Goal: Task Accomplishment & Management: Complete application form

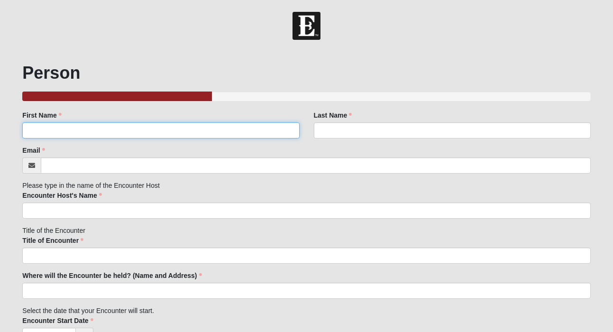
click at [225, 128] on input "First Name" at bounding box center [160, 130] width 277 height 16
type input "[PERSON_NAME]"
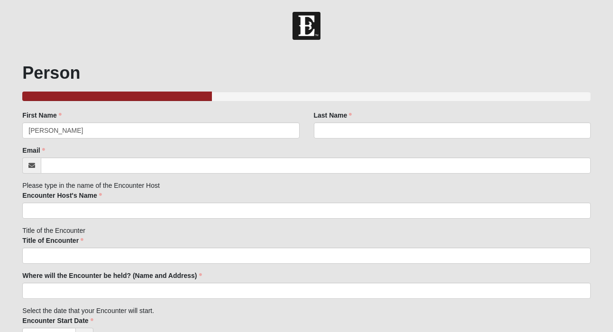
type input "[PERSON_NAME]"
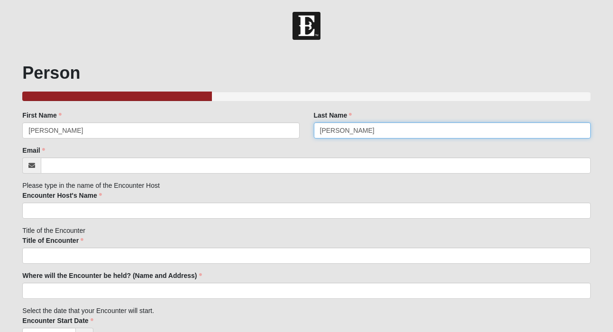
type input "[PERSON_NAME][EMAIL_ADDRESS][PERSON_NAME][DOMAIN_NAME]"
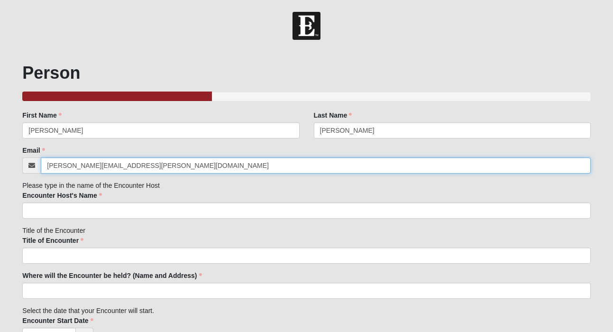
type input "[STREET_ADDRESS]"
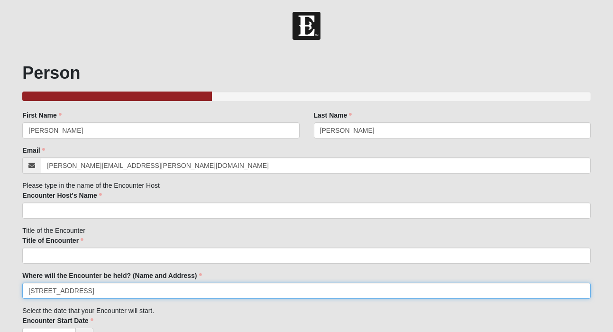
type input "[GEOGRAPHIC_DATA]"
click at [103, 289] on input "[STREET_ADDRESS]" at bounding box center [306, 291] width 568 height 16
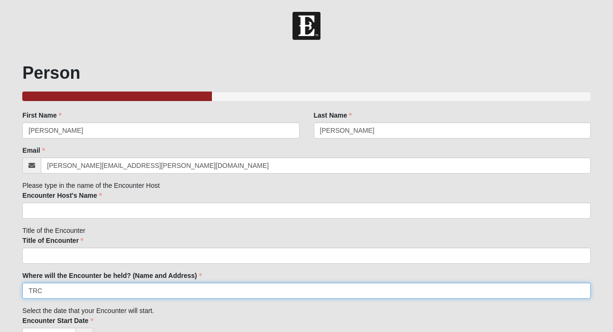
type input "TRC"
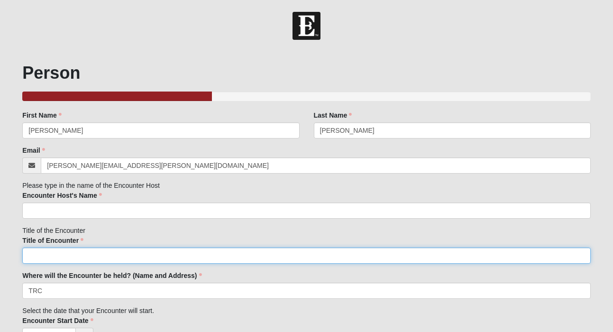
click at [72, 258] on input "Title of Encounter" at bounding box center [306, 256] width 568 height 16
type input "1825 Encounter"
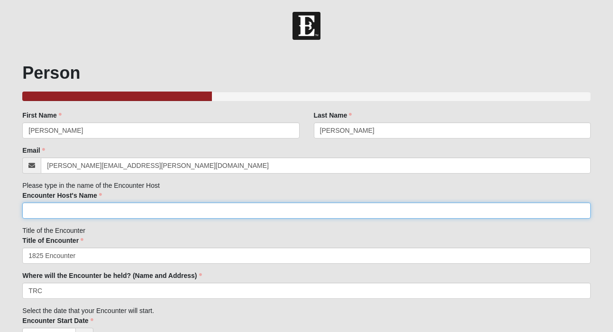
click at [87, 211] on input "Encounter Host's Name" at bounding box center [306, 211] width 568 height 16
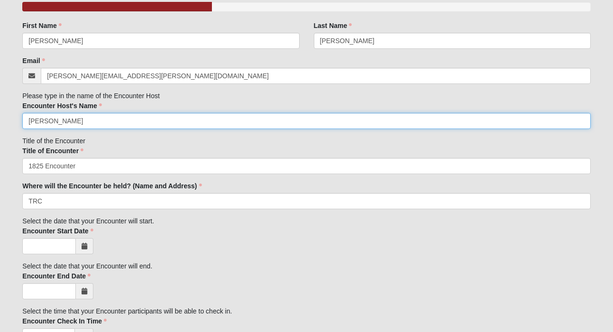
scroll to position [93, 0]
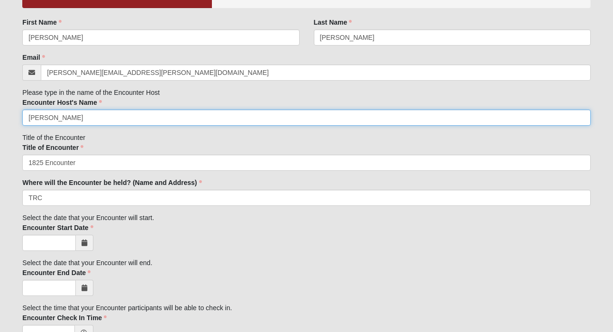
type input "[PERSON_NAME]"
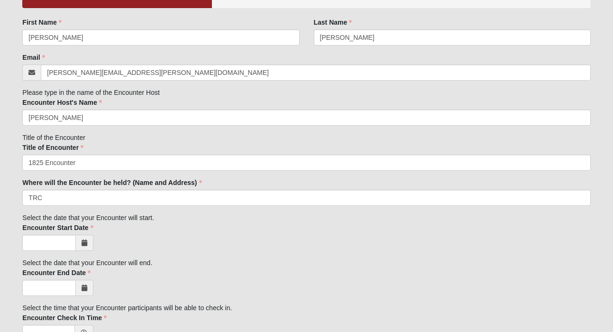
click at [86, 248] on span at bounding box center [85, 243] width 18 height 16
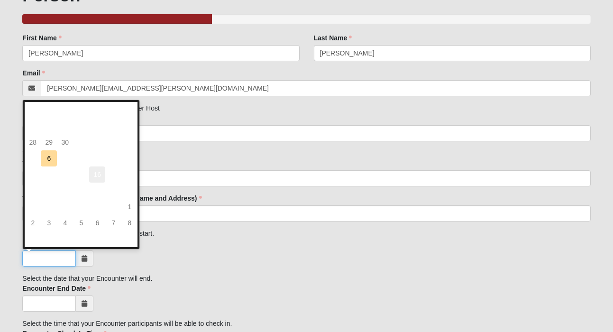
scroll to position [78, 0]
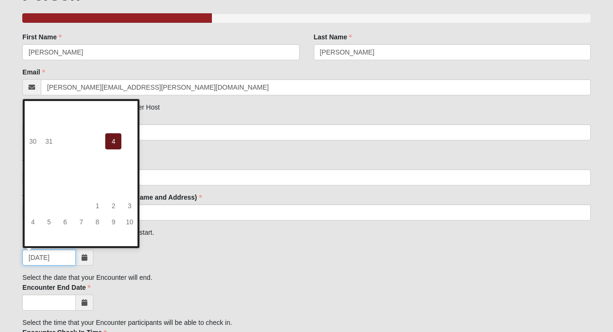
type input "[DATE]"
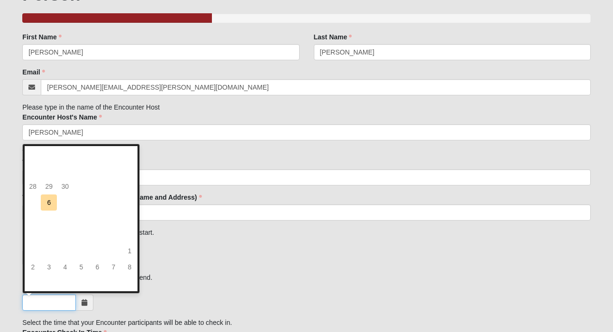
click at [52, 301] on input "Encounter End Date" at bounding box center [49, 303] width 54 height 16
type input "[DATE]"
click at [151, 300] on div "[DATE]" at bounding box center [306, 303] width 568 height 16
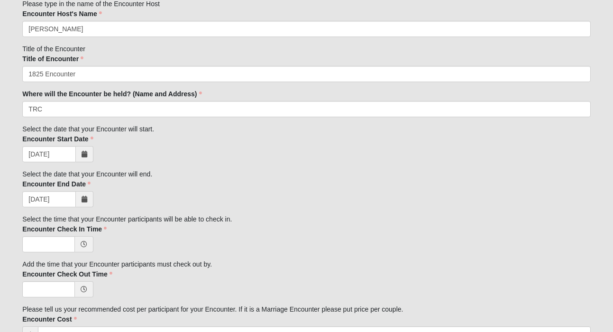
scroll to position [184, 0]
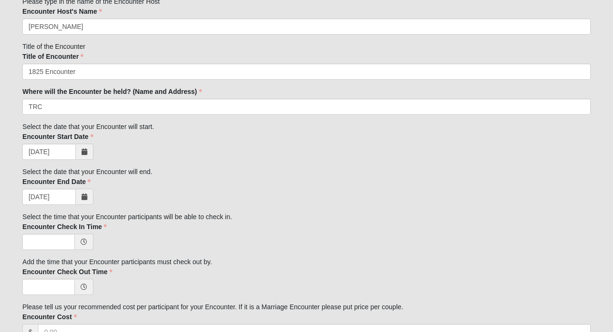
click at [65, 250] on div "Family Member to Register First Name [PERSON_NAME] First Name is required. Last…" at bounding box center [306, 287] width 568 height 722
click at [82, 247] on span at bounding box center [84, 242] width 18 height 16
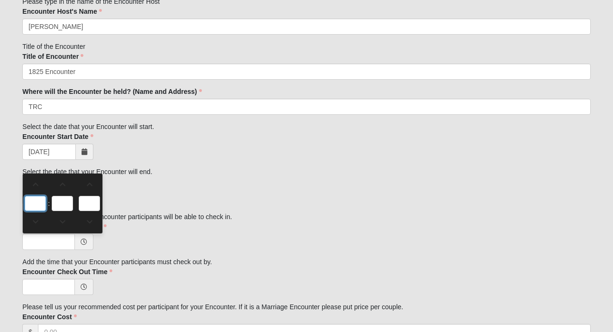
click at [37, 205] on input "text" at bounding box center [35, 203] width 21 height 15
type input "0:00 AM"
type input "0"
type input "00"
type input "AM"
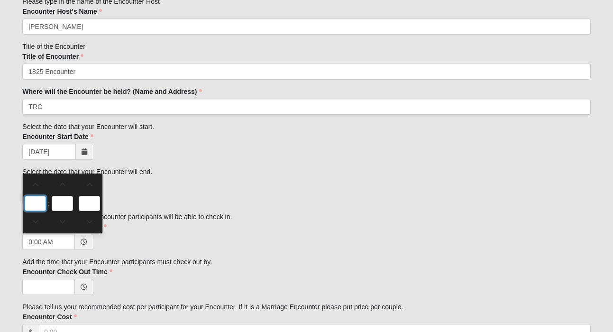
type input "4"
type input "4:00 AM"
type input "4"
click at [96, 208] on input "AM" at bounding box center [89, 203] width 21 height 15
click at [90, 180] on link at bounding box center [89, 185] width 21 height 18
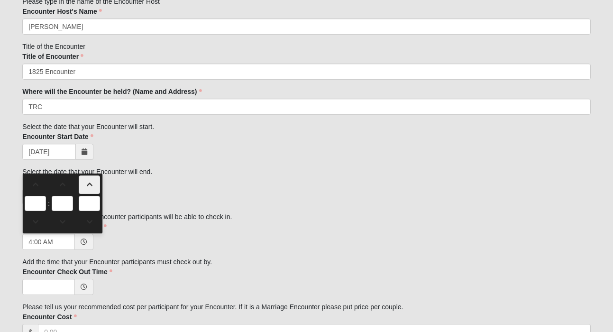
type input "4:00 PM"
type input "PM"
click at [58, 285] on input "Encounter Check Out Time" at bounding box center [48, 287] width 53 height 16
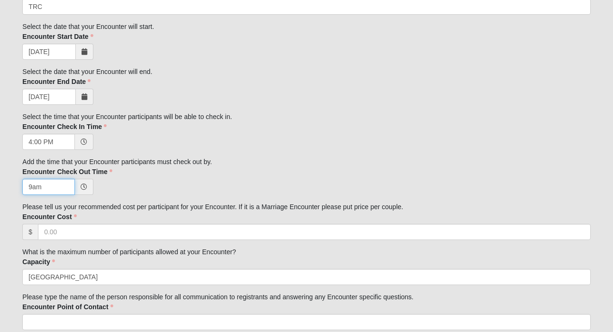
scroll to position [286, 0]
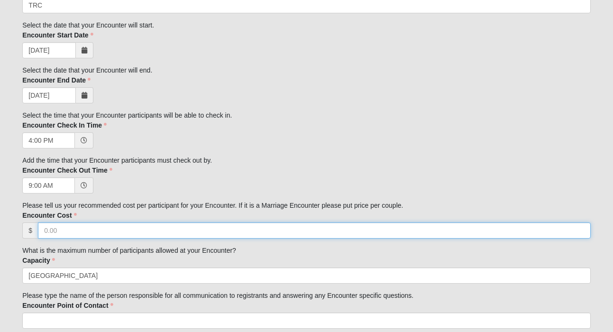
click at [121, 232] on input "Encounter Cost" at bounding box center [314, 230] width 553 height 16
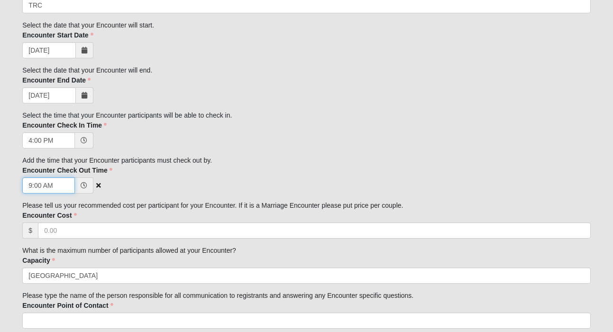
click at [31, 186] on input "9:00 AM" at bounding box center [48, 185] width 53 height 16
type input "11:00 AM"
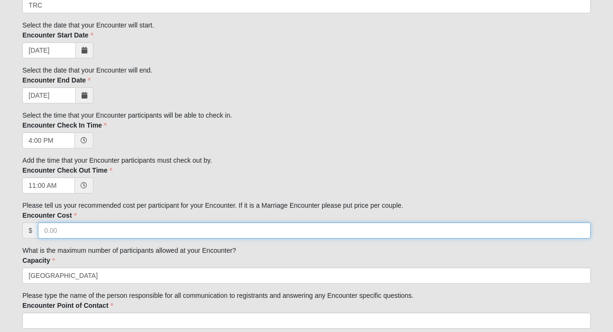
click at [97, 231] on input "Encounter Cost" at bounding box center [314, 230] width 553 height 16
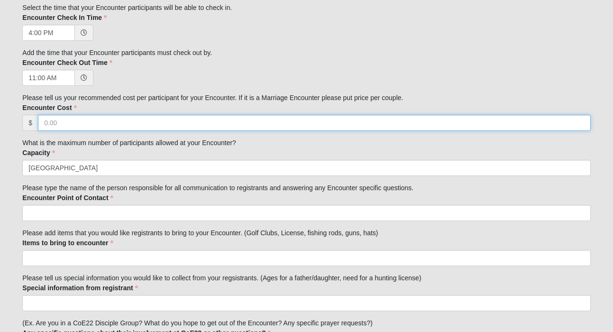
scroll to position [399, 0]
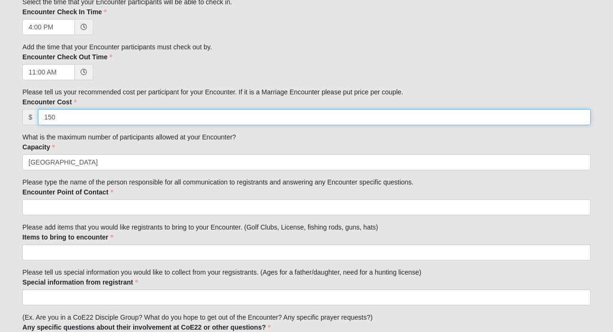
type input "150"
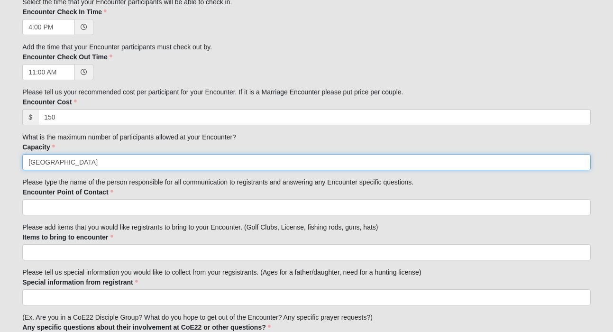
click at [119, 166] on input "[GEOGRAPHIC_DATA]" at bounding box center [306, 162] width 568 height 16
type input "40"
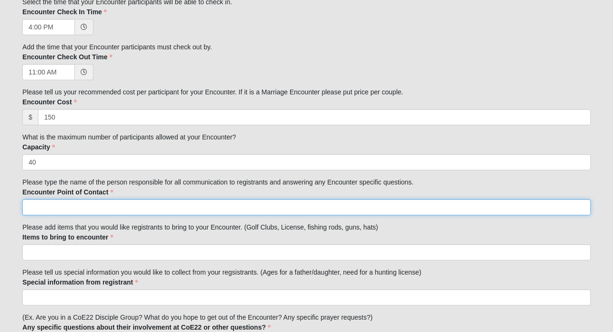
click at [113, 203] on input "Encounter Point of Contact" at bounding box center [306, 207] width 568 height 16
type input "[EMAIL_ADDRESS][DOMAIN_NAME]"
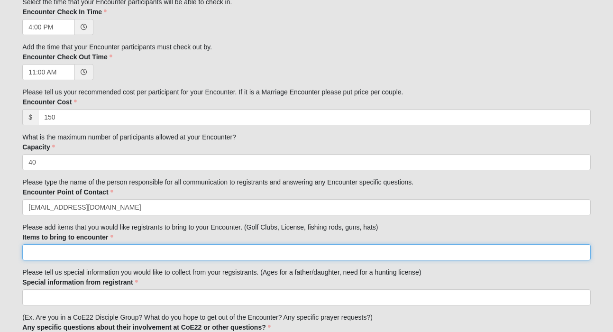
click at [118, 257] on input "Items to bring to encounter" at bounding box center [306, 252] width 568 height 16
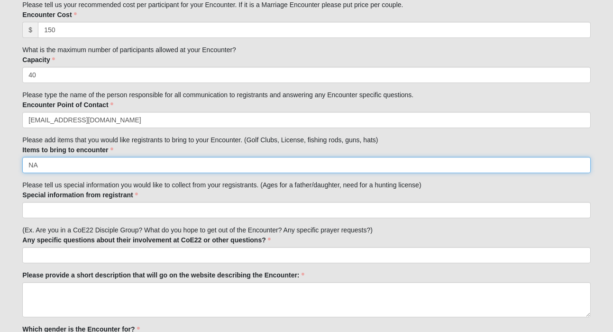
scroll to position [489, 0]
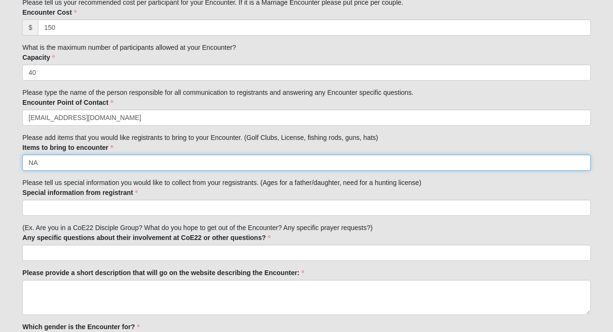
type input "NA"
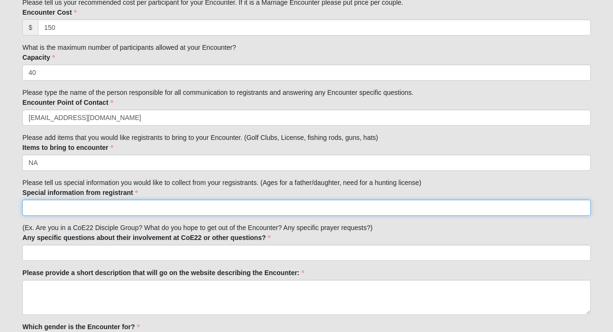
click at [125, 204] on input "Special information from registrant" at bounding box center [306, 208] width 568 height 16
type input "Age, gender,campus, phone, email"
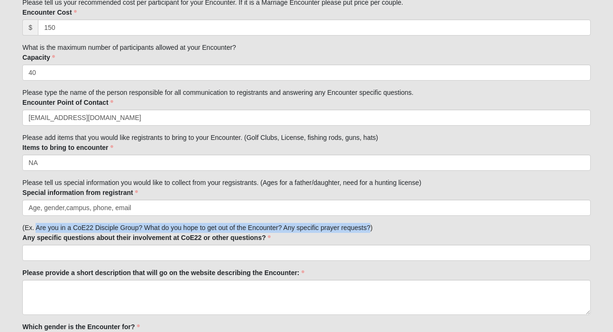
drag, startPoint x: 36, startPoint y: 226, endPoint x: 370, endPoint y: 229, distance: 334.9
copy div "Are you in a CoE22 Disciple Group? What do you hope to get out of the Encounter…"
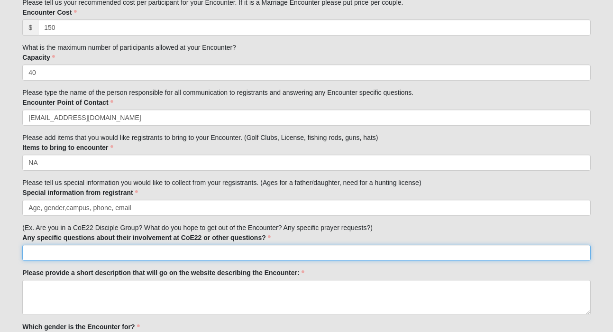
click at [286, 257] on input "Any specific questions about their involvement at CoE22 or other questions?" at bounding box center [306, 253] width 568 height 16
paste input "Are you in a CoE22 Disciple Group? What do you hope to get out of the Encounter…"
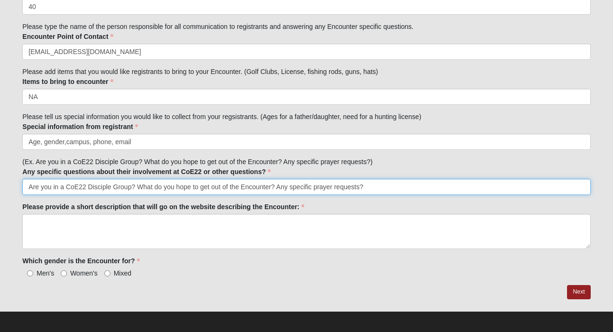
scroll to position [558, 0]
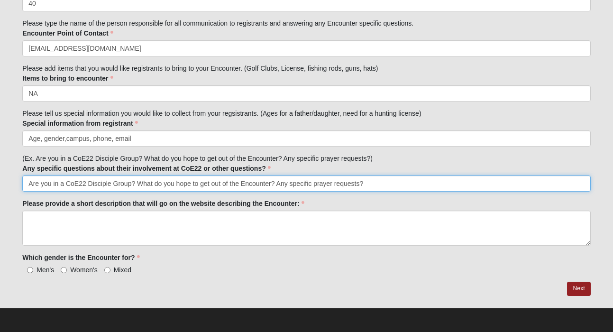
type input "Are you in a CoE22 Disciple Group? What do you hope to get out of the Encounter…"
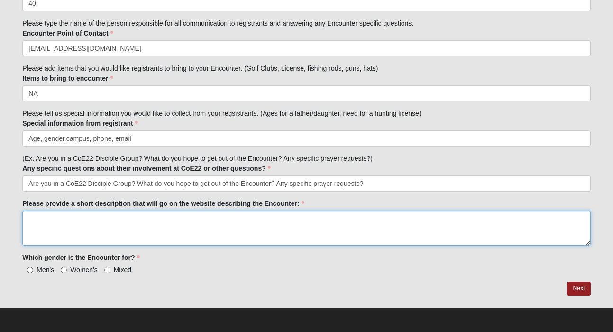
click at [72, 226] on textarea "Please provide a short description that will go on the website describing the E…" at bounding box center [306, 228] width 568 height 35
paste textarea "We invite you to take a weekend to unplug and join like-minded [DEMOGRAPHIC_DAT…"
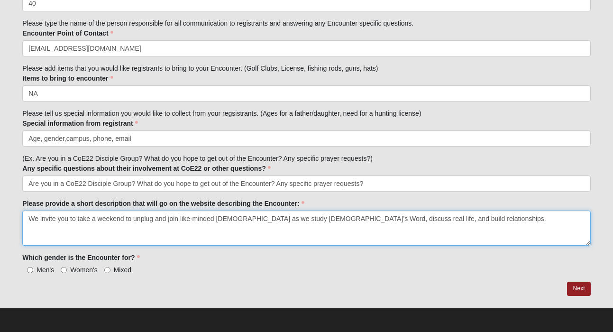
type textarea "We invite you to take a weekend to unplug and join like-minded [DEMOGRAPHIC_DAT…"
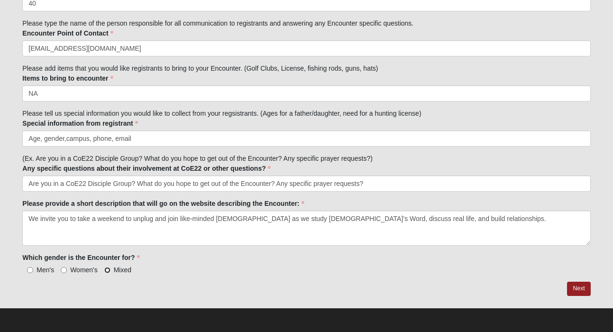
click at [106, 272] on input "Mixed" at bounding box center [107, 270] width 6 height 6
radio input "true"
click at [580, 287] on link "Next" at bounding box center [578, 289] width 23 height 14
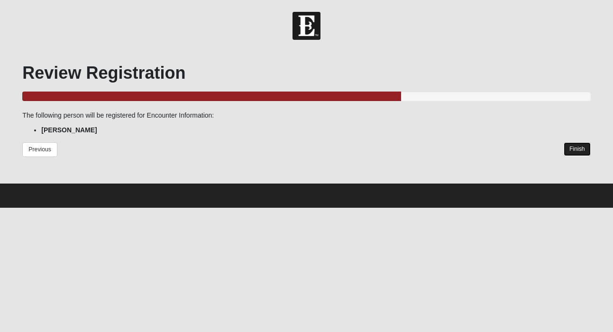
click at [582, 149] on link "Finish" at bounding box center [577, 149] width 27 height 14
